Goal: Task Accomplishment & Management: Use online tool/utility

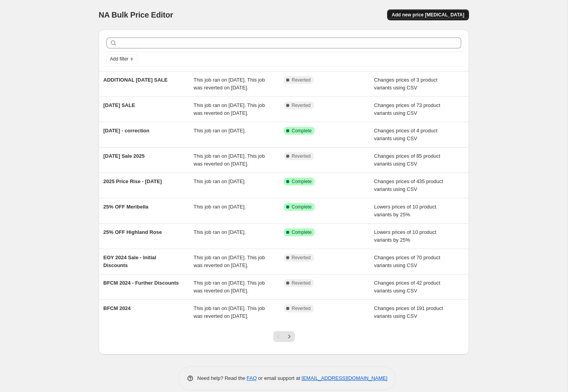
click at [433, 16] on span "Add new price [MEDICAL_DATA]" at bounding box center [428, 15] width 73 height 6
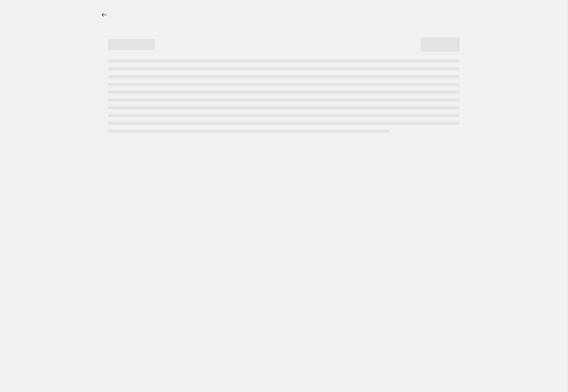
select select "percentage"
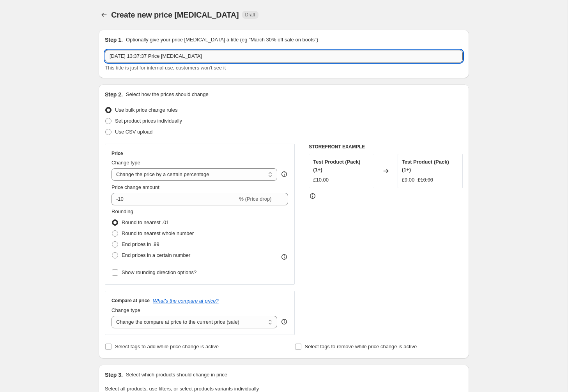
click at [229, 55] on input "[DATE] 13:37:37 Price [MEDICAL_DATA]" at bounding box center [284, 56] width 358 height 12
type input "END OF SEASON SALE 25'"
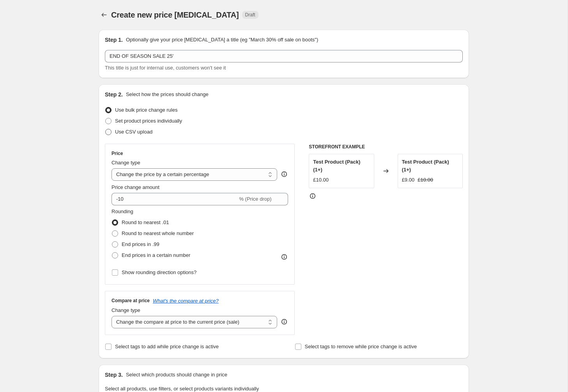
click at [105, 133] on span at bounding box center [108, 132] width 6 height 6
click at [105, 129] on input "Use CSV upload" at bounding box center [105, 129] width 0 height 0
radio input "true"
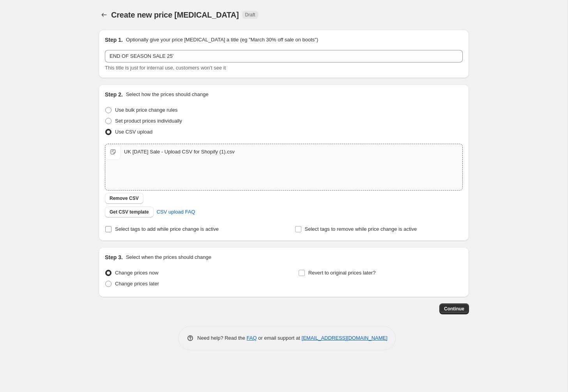
drag, startPoint x: 108, startPoint y: 228, endPoint x: 117, endPoint y: 230, distance: 8.9
click at [108, 228] on input "Select tags to add while price change is active" at bounding box center [108, 229] width 6 height 6
checkbox input "true"
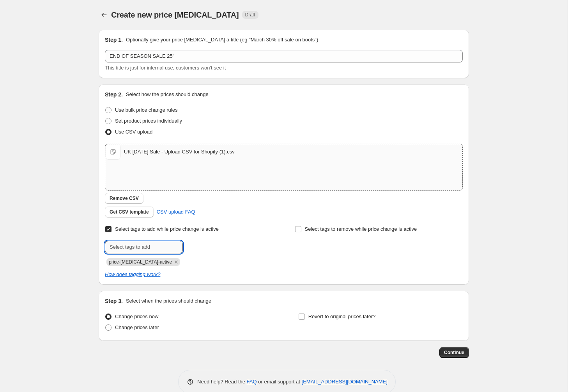
click at [141, 247] on input "text" at bounding box center [144, 247] width 78 height 12
type input "sale-script"
click at [220, 246] on span "sale-script" at bounding box center [211, 245] width 23 height 5
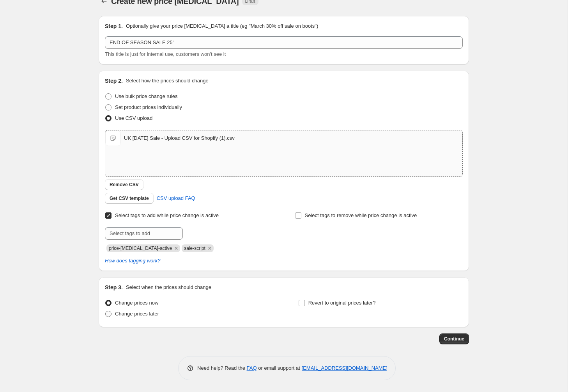
click at [110, 313] on span at bounding box center [108, 314] width 6 height 6
click at [106, 311] on input "Change prices later" at bounding box center [105, 311] width 0 height 0
radio input "true"
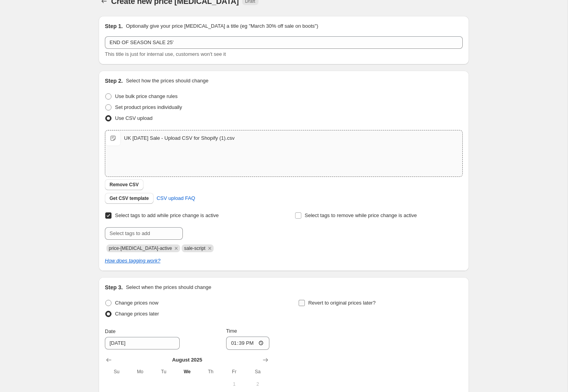
click at [303, 302] on input "Revert to original prices later?" at bounding box center [302, 303] width 6 height 6
checkbox input "true"
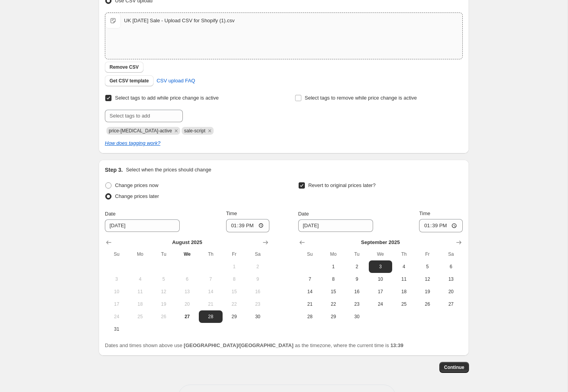
scroll to position [133, 0]
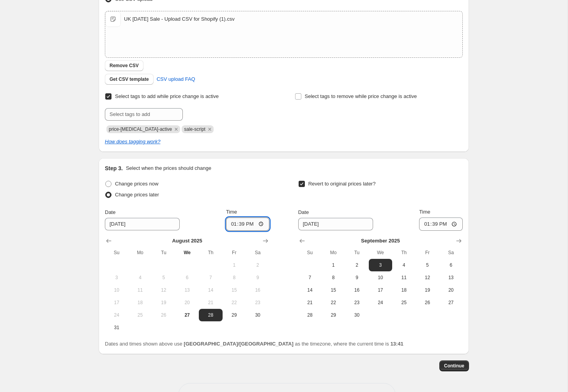
click at [252, 225] on input "13:39" at bounding box center [248, 223] width 44 height 13
click at [243, 227] on input "13:39" at bounding box center [248, 223] width 44 height 13
click at [234, 224] on input "01:00" at bounding box center [248, 223] width 44 height 13
type input "09:00"
click at [316, 227] on input "[DATE]" at bounding box center [335, 224] width 75 height 12
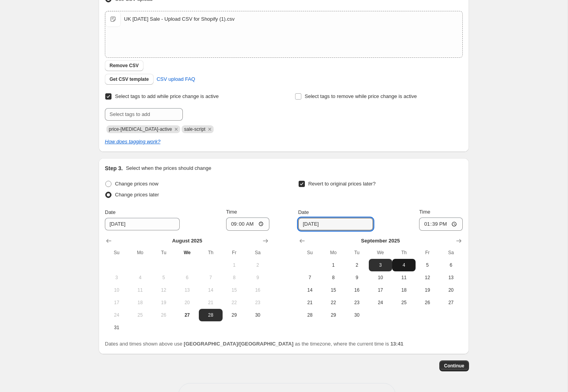
click at [398, 263] on span "4" at bounding box center [404, 265] width 17 height 6
type input "[DATE]"
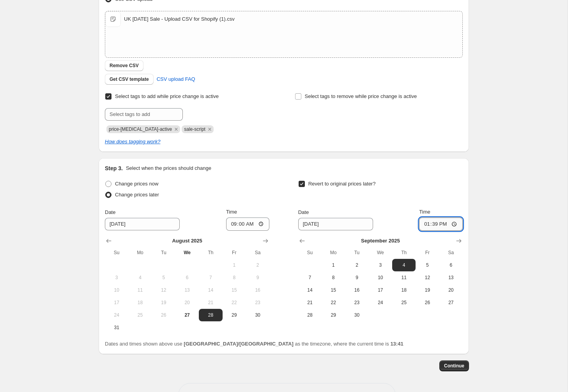
click at [427, 225] on input "13:39" at bounding box center [441, 223] width 44 height 13
type input "09:00"
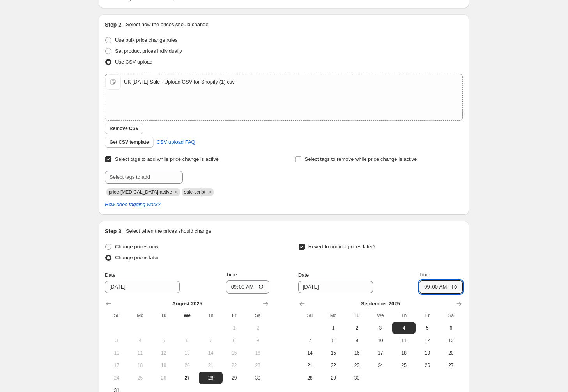
scroll to position [160, 0]
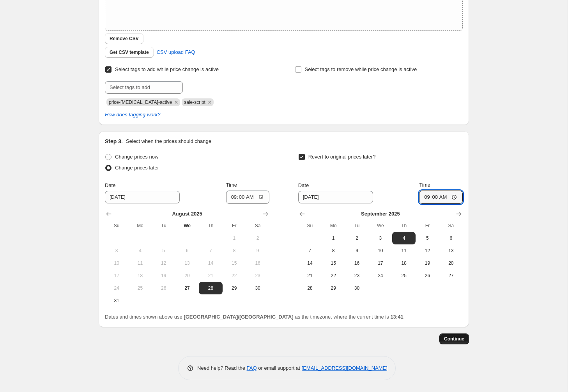
click at [462, 342] on button "Continue" at bounding box center [455, 338] width 30 height 11
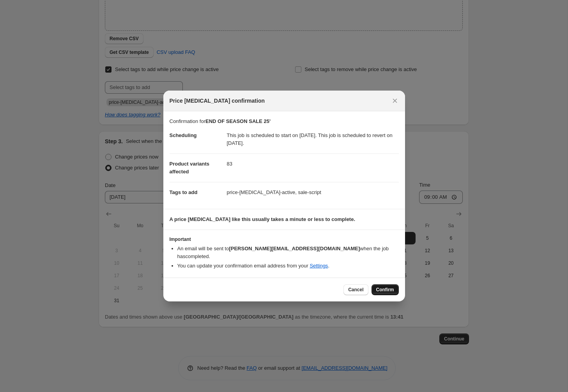
click at [386, 287] on span "Confirm" at bounding box center [385, 289] width 18 height 6
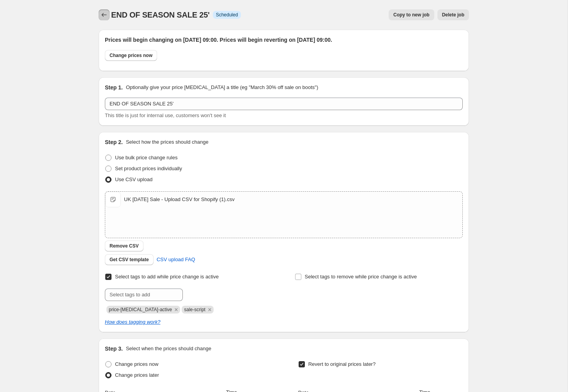
click at [105, 15] on icon "Price change jobs" at bounding box center [104, 15] width 8 height 8
